Goal: Information Seeking & Learning: Find contact information

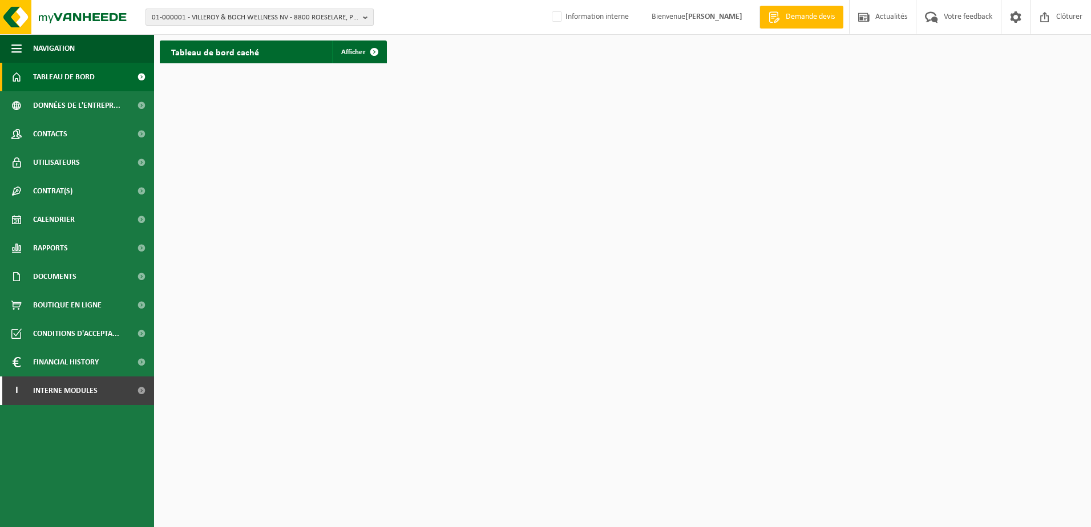
drag, startPoint x: 223, startPoint y: 15, endPoint x: 216, endPoint y: 20, distance: 9.0
click at [223, 15] on span "01-000001 - VILLEROY & BOCH WELLNESS NV - 8800 ROESELARE, POPULIERSTRAAT 1" at bounding box center [255, 17] width 207 height 17
type input "10-873543"
click at [232, 54] on strong "10-873543 - B.S.I. - 7180 [PERSON_NAME], [STREET_ADDRESS][PERSON_NAME]" at bounding box center [259, 52] width 214 height 9
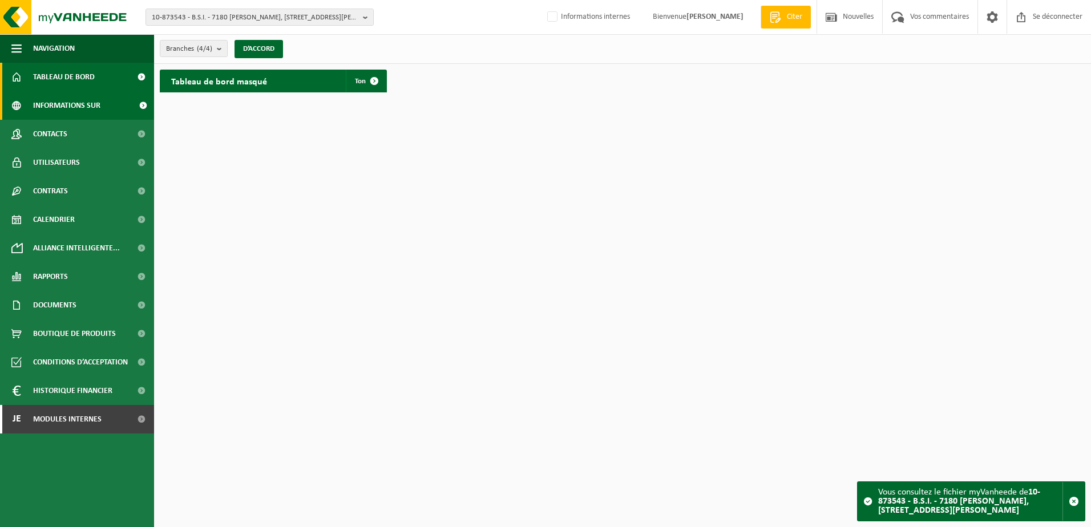
click at [127, 104] on span "Informations sur l’entreprise" at bounding box center [82, 105] width 99 height 29
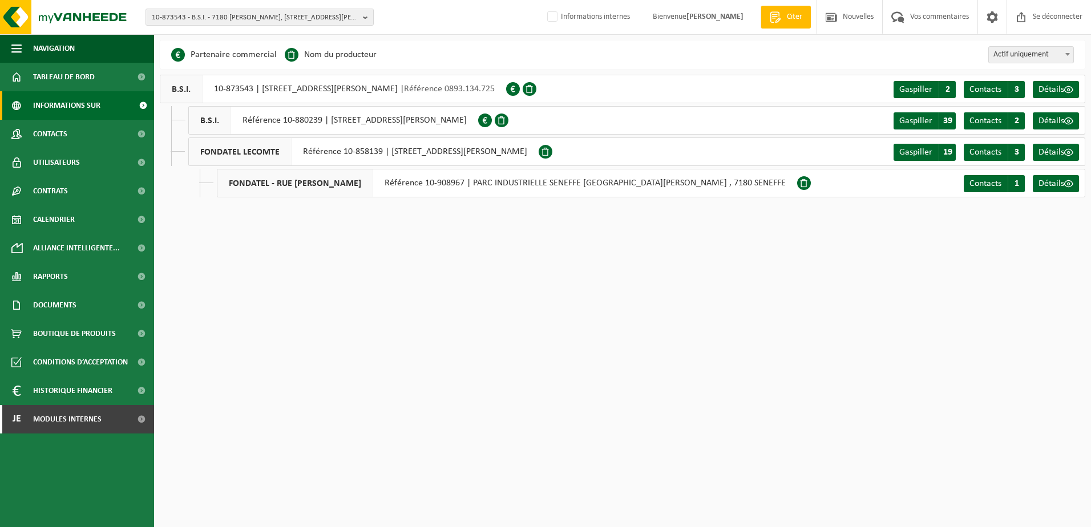
click at [420, 292] on html "10-873543 - B.S.I. - 7180 SENEFFE, RUE GEORGES STEPHENSON 25 10-991979 - BSI PI…" at bounding box center [545, 263] width 1091 height 527
click at [646, 279] on html "10-873543 - B.S.I. - 7180 SENEFFE, RUE GEORGES STEPHENSON 25 10-991979 - BSI PI…" at bounding box center [545, 263] width 1091 height 527
drag, startPoint x: 343, startPoint y: 223, endPoint x: 262, endPoint y: 208, distance: 81.8
click at [342, 223] on html "10-873543 - B.S.I. - 7180 SENEFFE, RUE GEORGES STEPHENSON 25 10-991979 - BSI PI…" at bounding box center [545, 263] width 1091 height 527
drag, startPoint x: 225, startPoint y: 184, endPoint x: 369, endPoint y: 193, distance: 144.0
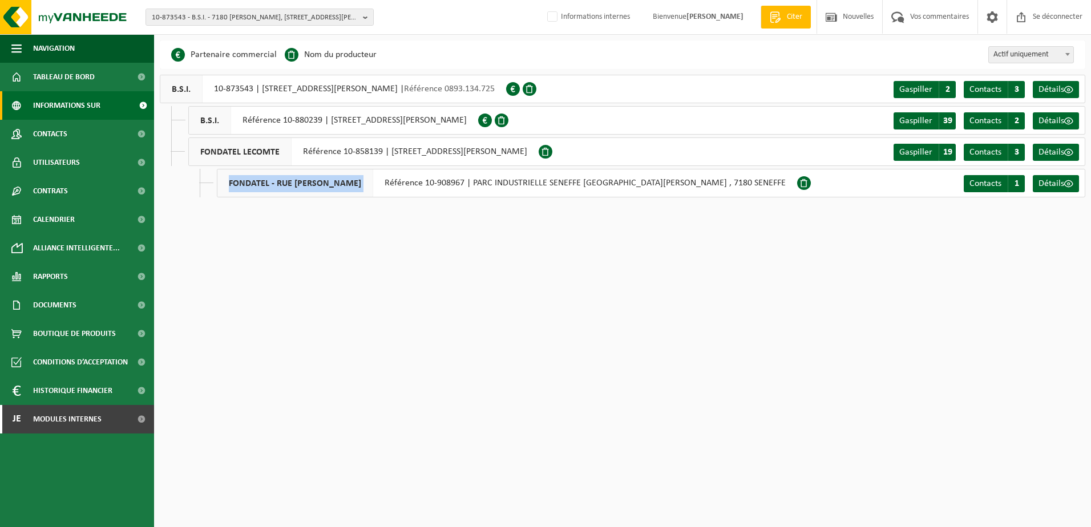
click at [369, 193] on div "FONDATEL - RUE CHARLES RICHET Référence 10-908967 | PARC INDUSTRIELLE SENEFFE C…" at bounding box center [507, 183] width 580 height 29
drag, startPoint x: 369, startPoint y: 193, endPoint x: 305, endPoint y: 253, distance: 88.0
click at [305, 253] on html "10-873543 - B.S.I. - 7180 SENEFFE, RUE GEORGES STEPHENSON 25 10-991979 - BSI PI…" at bounding box center [545, 263] width 1091 height 527
drag, startPoint x: 280, startPoint y: 153, endPoint x: 198, endPoint y: 152, distance: 81.6
click at [198, 152] on span "FONDATEL LECOMTE" at bounding box center [240, 151] width 103 height 27
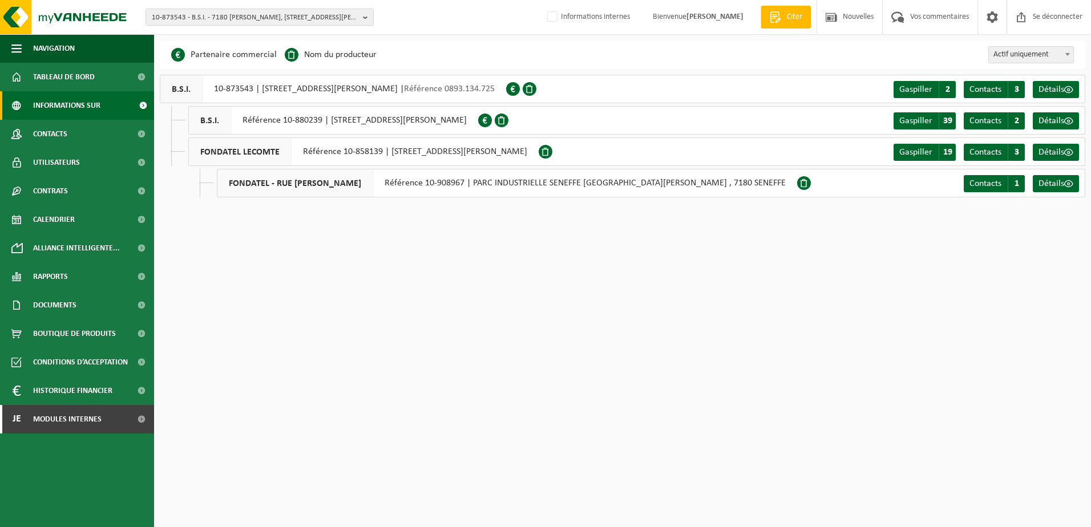
click at [258, 293] on html "10-873543 - B.S.I. - 7180 SENEFFE, RUE GEORGES STEPHENSON 25 10-991979 - BSI PI…" at bounding box center [545, 263] width 1091 height 527
click at [430, 353] on html "10-873543 - B.S.I. - 7180 SENEFFE, RUE GEORGES STEPHENSON 25 10-991979 - BSI PI…" at bounding box center [545, 263] width 1091 height 527
click at [921, 463] on html "10-873543 - B.S.I. - 7180 SENEFFE, RUE GEORGES STEPHENSON 25 10-991979 - BSI PI…" at bounding box center [545, 263] width 1091 height 527
